Goal: Task Accomplishment & Management: Use online tool/utility

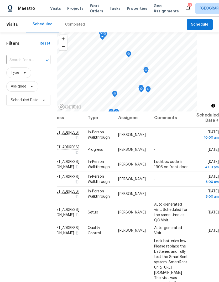
scroll to position [3, 46]
click at [0, 0] on icon at bounding box center [0, 0] width 0 height 0
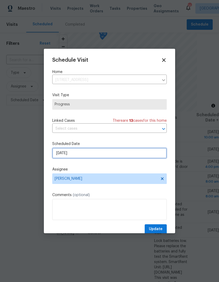
click at [88, 154] on input "[DATE]" at bounding box center [109, 153] width 115 height 11
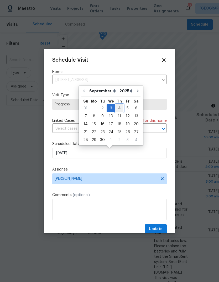
click at [119, 108] on div "4" at bounding box center [120, 107] width 8 height 7
type input "[DATE]"
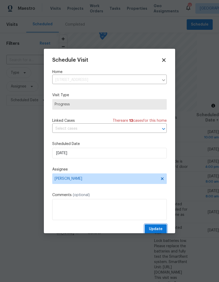
click at [156, 228] on span "Update" at bounding box center [156, 229] width 14 height 7
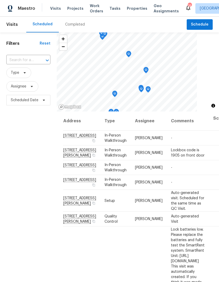
scroll to position [0, 0]
click at [17, 56] on input "text" at bounding box center [20, 60] width 29 height 8
type input "7180"
click at [19, 68] on li "[STREET_ADDRESS]" at bounding box center [28, 72] width 44 height 9
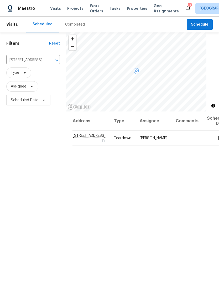
click at [0, 0] on icon at bounding box center [0, 0] width 0 height 0
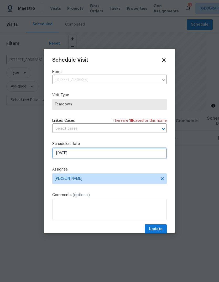
click at [86, 154] on input "[DATE]" at bounding box center [109, 153] width 115 height 11
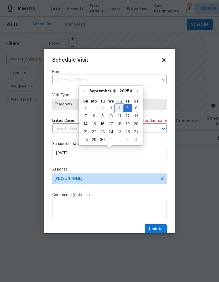
click at [120, 110] on div "4" at bounding box center [120, 107] width 8 height 7
type input "[DATE]"
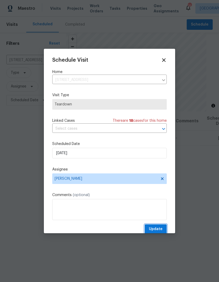
click at [159, 230] on span "Update" at bounding box center [156, 229] width 14 height 7
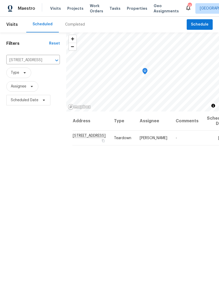
click at [71, 10] on span "Projects" at bounding box center [75, 8] width 16 height 5
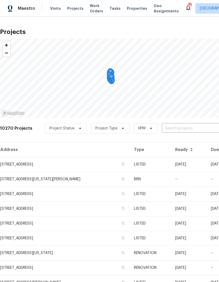
click at [177, 127] on input "text" at bounding box center [192, 128] width 60 height 8
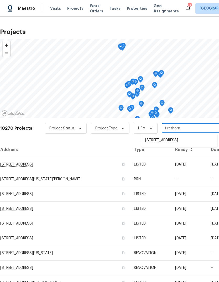
type input "Firethorn"
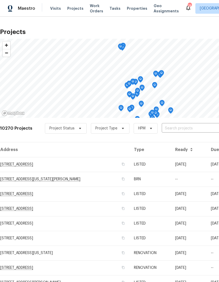
click at [184, 128] on input "text" at bounding box center [192, 128] width 60 height 8
type input "7292"
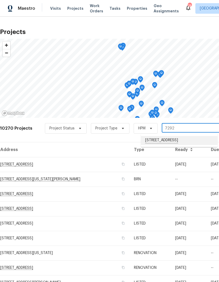
click at [182, 143] on li "[STREET_ADDRESS]" at bounding box center [179, 140] width 77 height 9
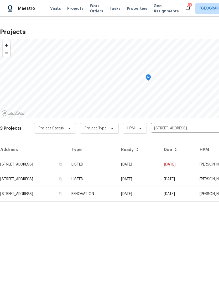
click at [117, 194] on td "RENOVATION" at bounding box center [92, 193] width 50 height 15
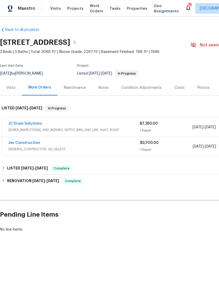
click at [107, 88] on div "Notes" at bounding box center [104, 87] width 10 height 5
